Goal: Information Seeking & Learning: Check status

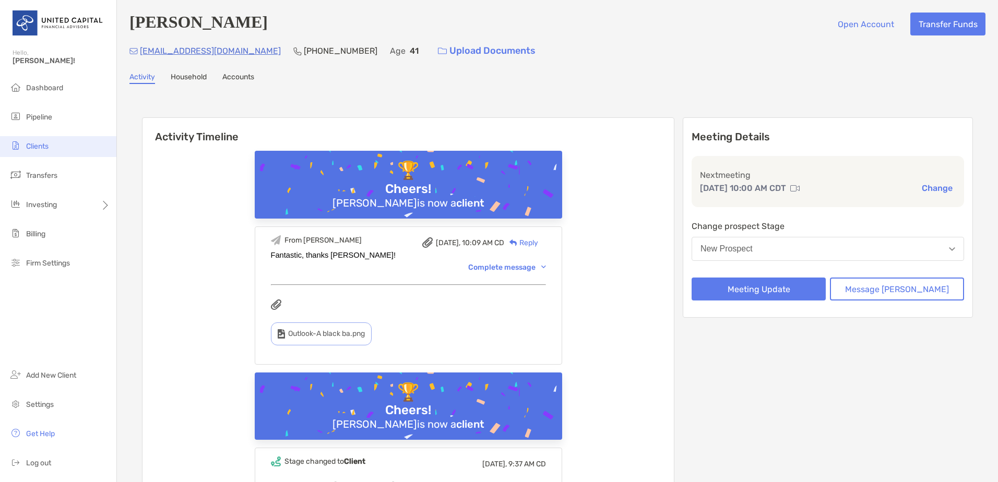
click at [53, 152] on li "Clients" at bounding box center [58, 146] width 116 height 21
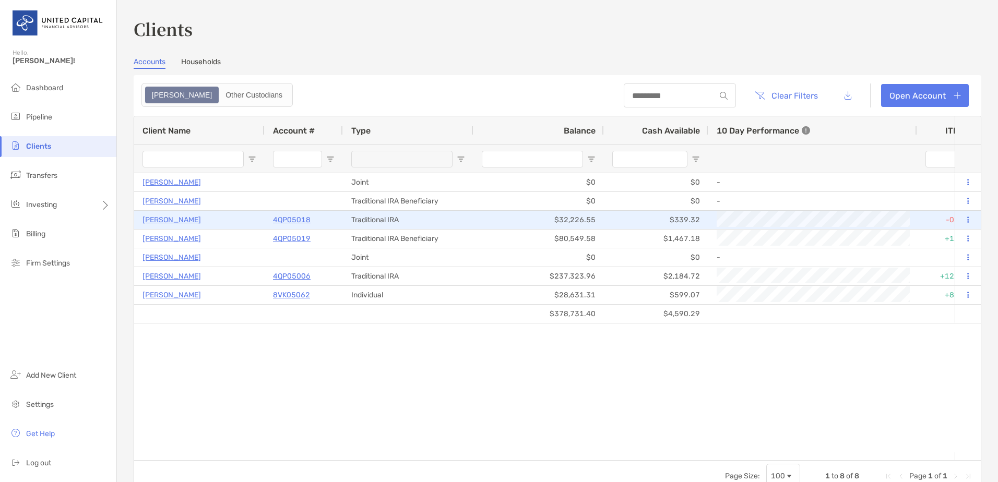
click at [291, 221] on p "4QP05018" at bounding box center [292, 220] width 38 height 13
